Goal: Book appointment/travel/reservation

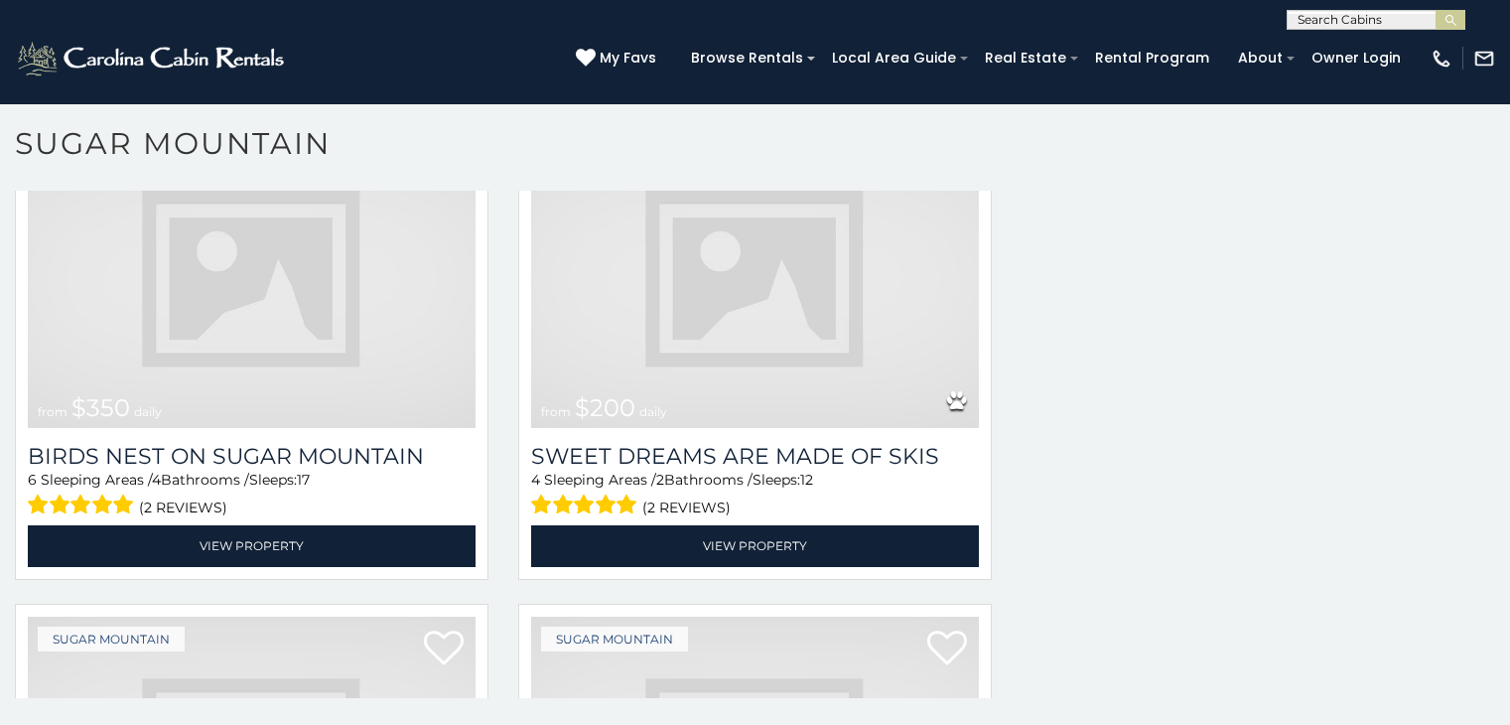
scroll to position [3801, 0]
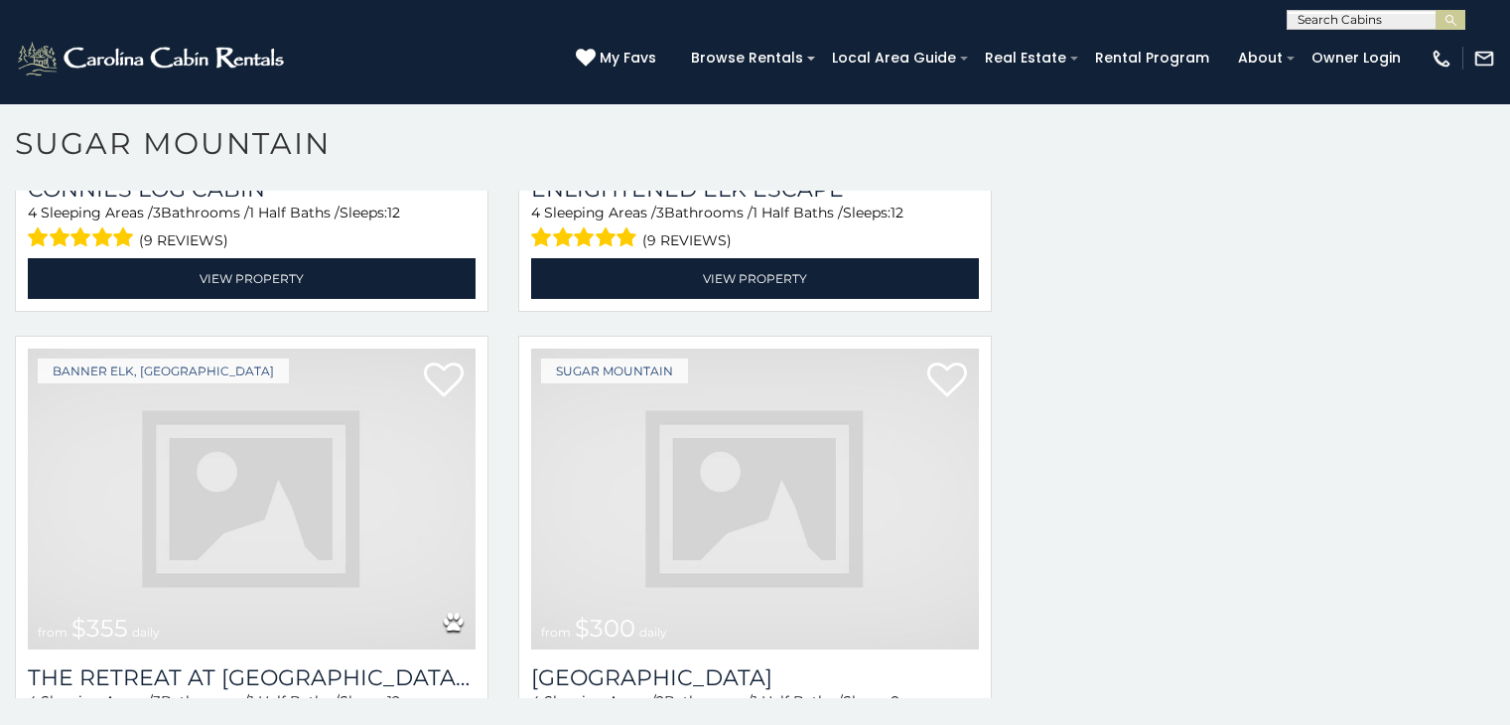
click at [619, 350] on img at bounding box center [755, 498] width 448 height 300
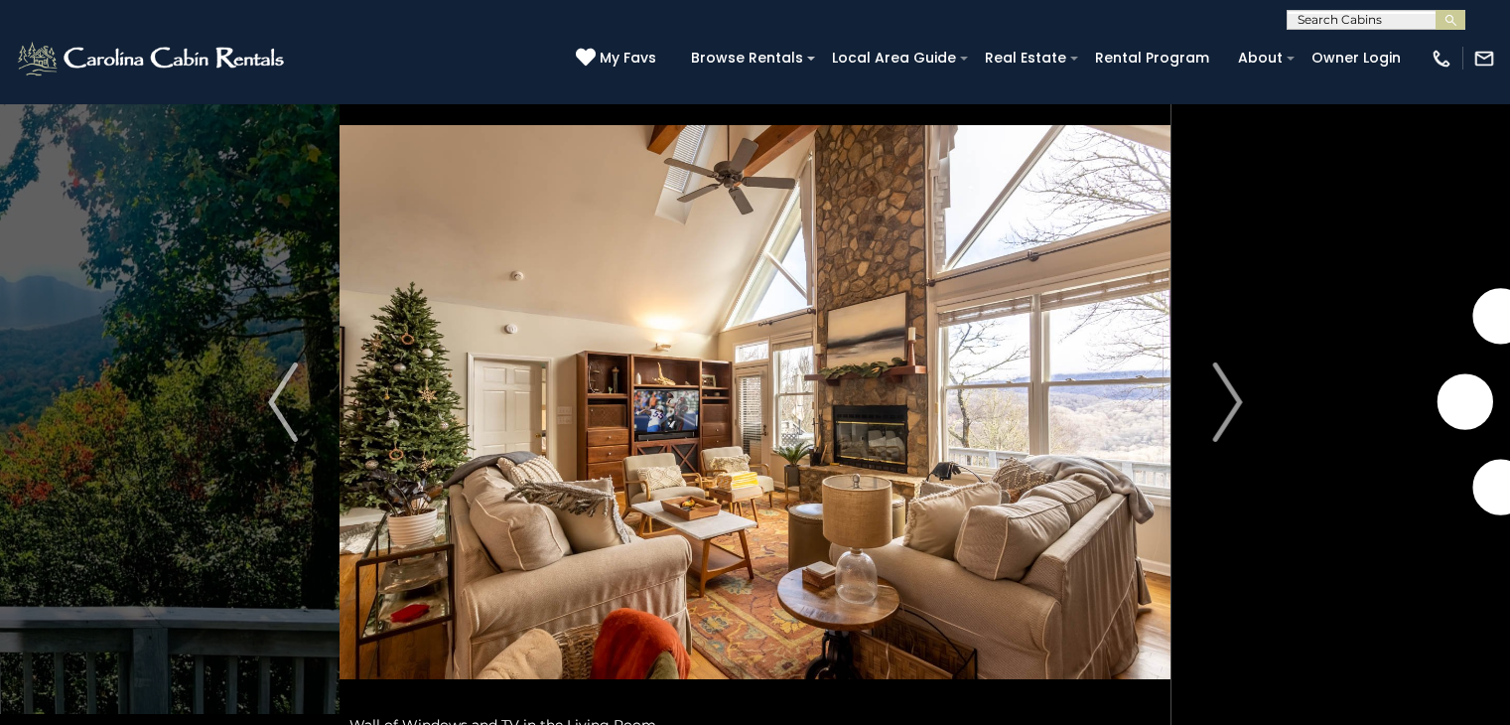
scroll to position [69, 0]
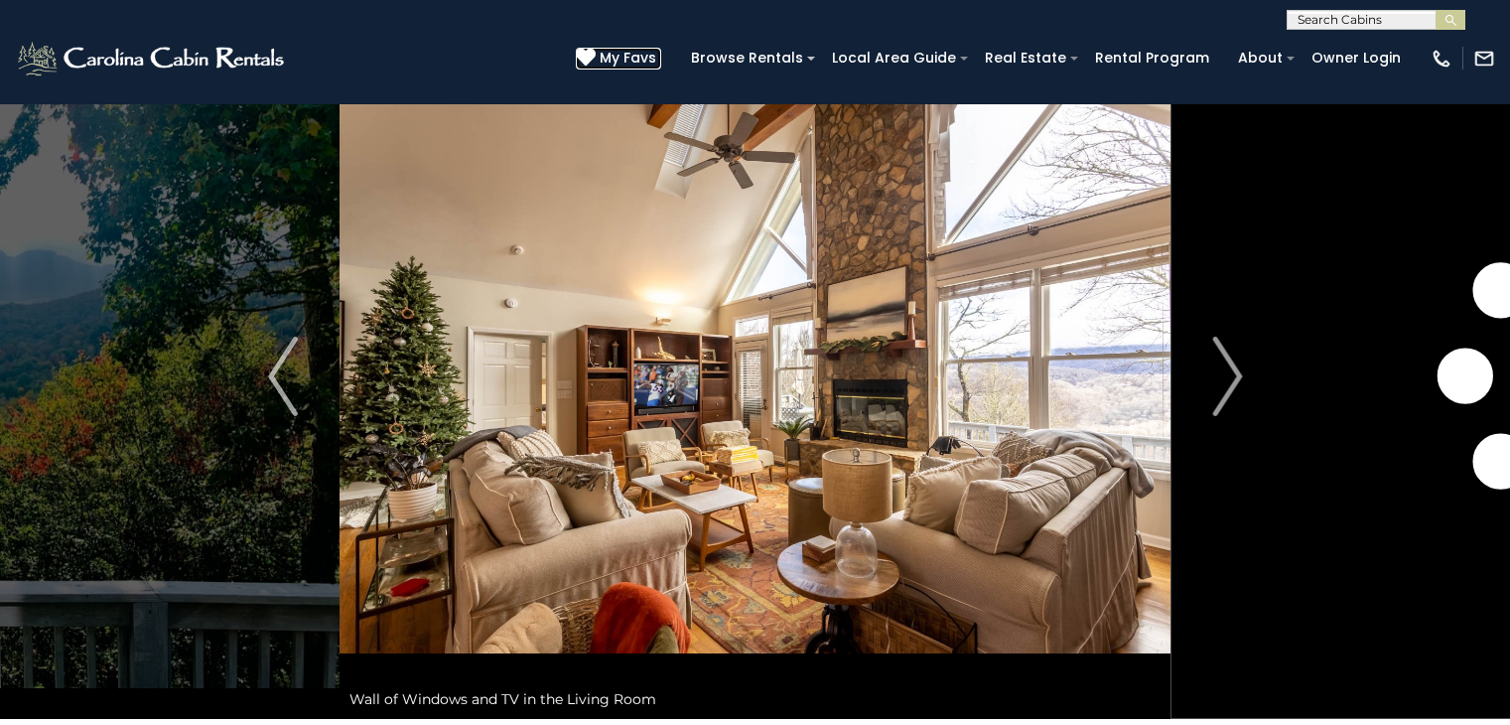
click at [661, 66] on link "My Favs" at bounding box center [618, 59] width 85 height 22
